Goal: Task Accomplishment & Management: Manage account settings

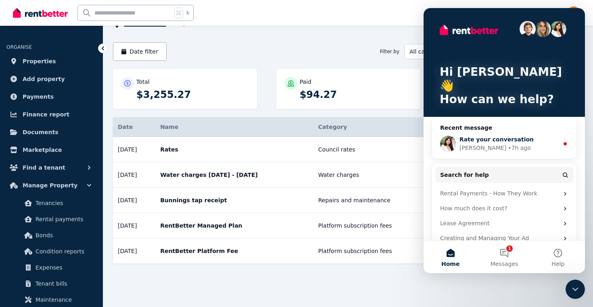
click at [492, 136] on span "Rate your conversation" at bounding box center [497, 139] width 74 height 6
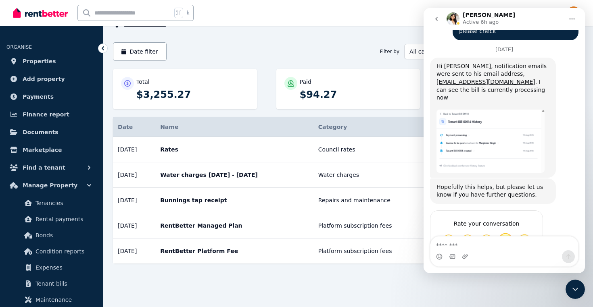
scroll to position [1327, 0]
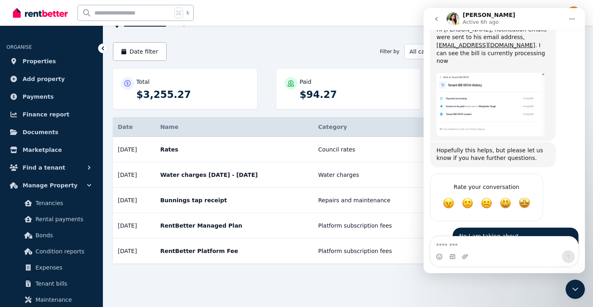
click at [403, 26] on div "**********" at bounding box center [308, 25] width 390 height 10
click at [579, 290] on icon "Close Intercom Messenger" at bounding box center [575, 290] width 10 height 10
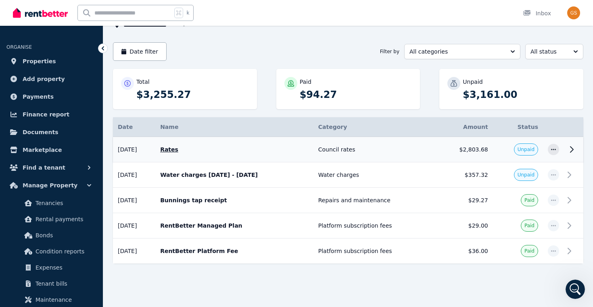
click at [510, 155] on td "Unpaid" at bounding box center [518, 149] width 50 height 25
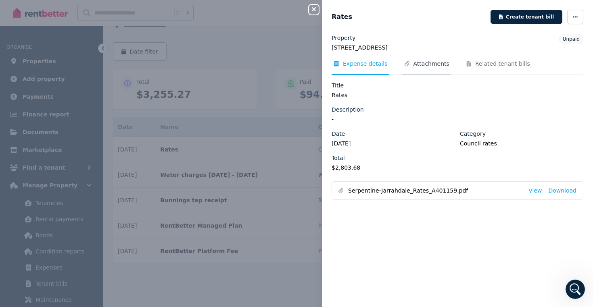
click at [435, 63] on span "Attachments" at bounding box center [432, 64] width 36 height 8
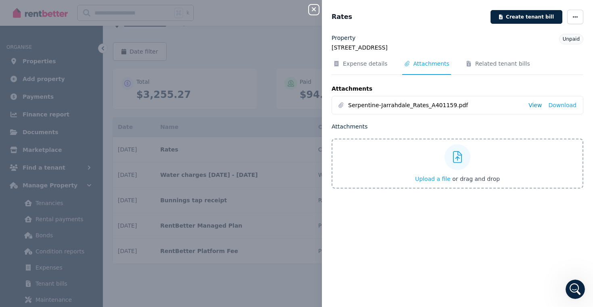
click at [539, 102] on link "View" at bounding box center [535, 105] width 13 height 8
click at [311, 9] on icon "button" at bounding box center [314, 9] width 10 height 6
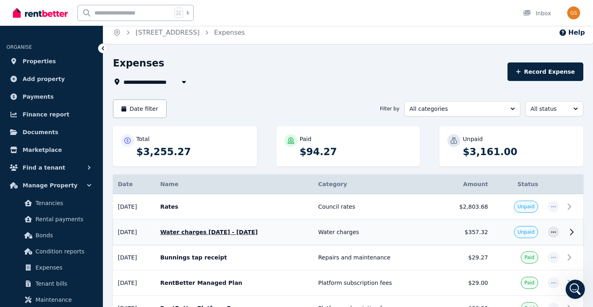
scroll to position [0, 0]
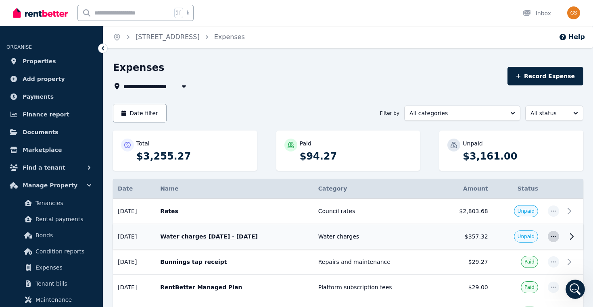
click at [556, 239] on icon "button" at bounding box center [553, 237] width 6 height 6
click at [534, 276] on span "Mark as paid" at bounding box center [527, 275] width 52 height 10
click at [554, 215] on span "button" at bounding box center [553, 211] width 11 height 11
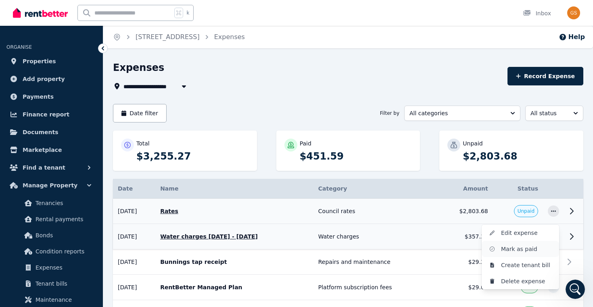
click at [532, 251] on span "Mark as paid" at bounding box center [527, 249] width 52 height 10
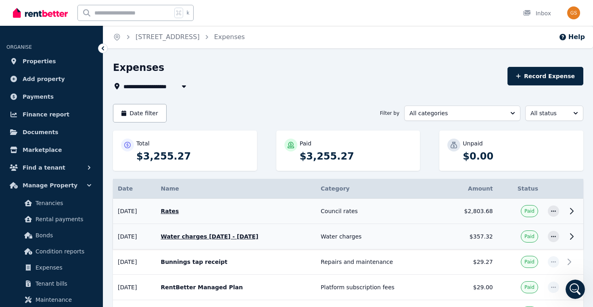
click at [568, 235] on icon at bounding box center [572, 237] width 10 height 10
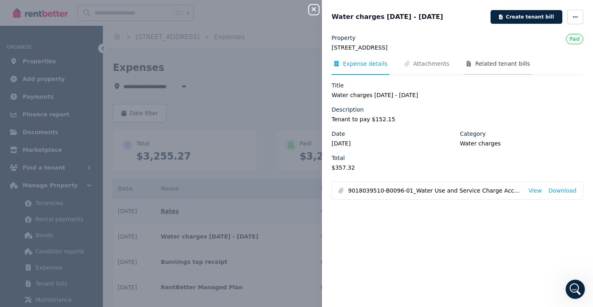
click at [483, 68] on span "Related tenant bills" at bounding box center [498, 67] width 68 height 15
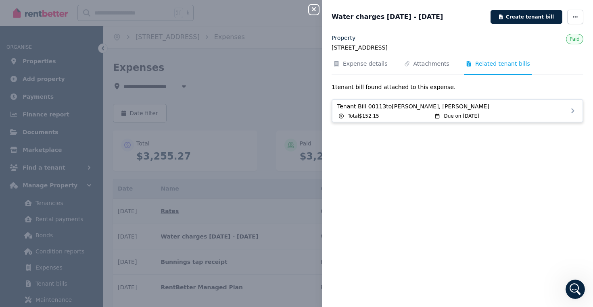
click at [509, 114] on div "Due on [DATE]" at bounding box center [505, 116] width 144 height 6
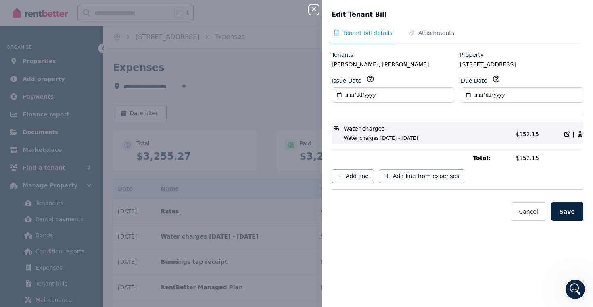
click at [315, 11] on icon "button" at bounding box center [314, 9] width 4 height 4
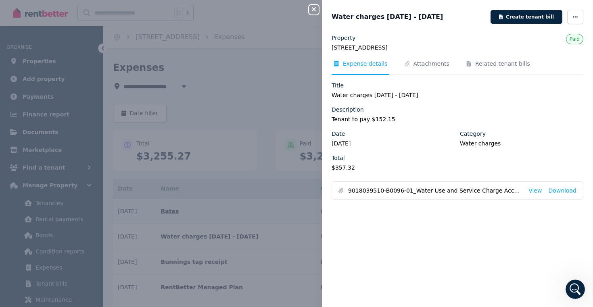
click at [259, 98] on div "Close panel Water charges [DATE] - [DATE] Create tenant bill Property [STREET_A…" at bounding box center [296, 153] width 593 height 307
